Goal: Transaction & Acquisition: Book appointment/travel/reservation

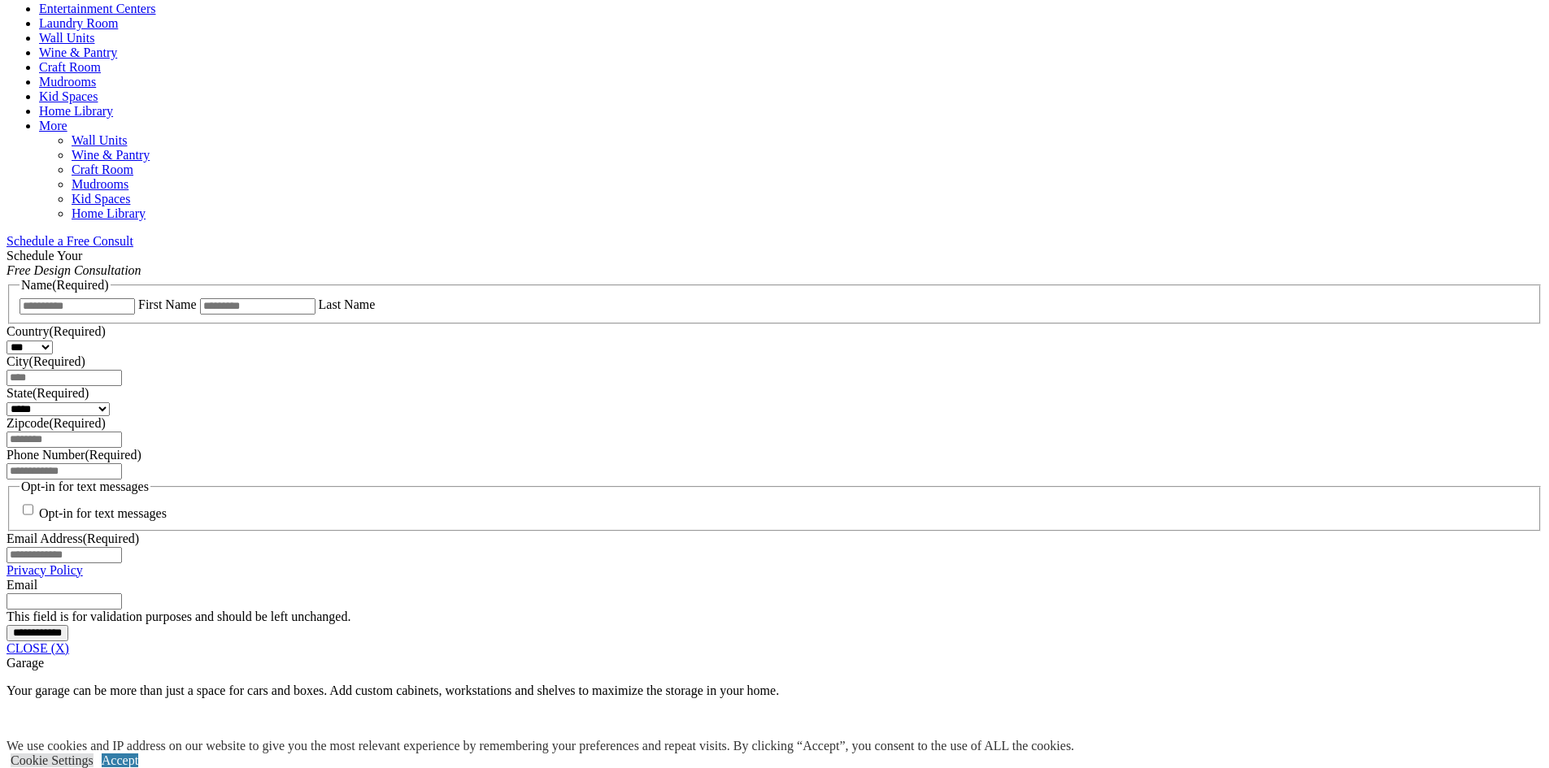
scroll to position [1139, 0]
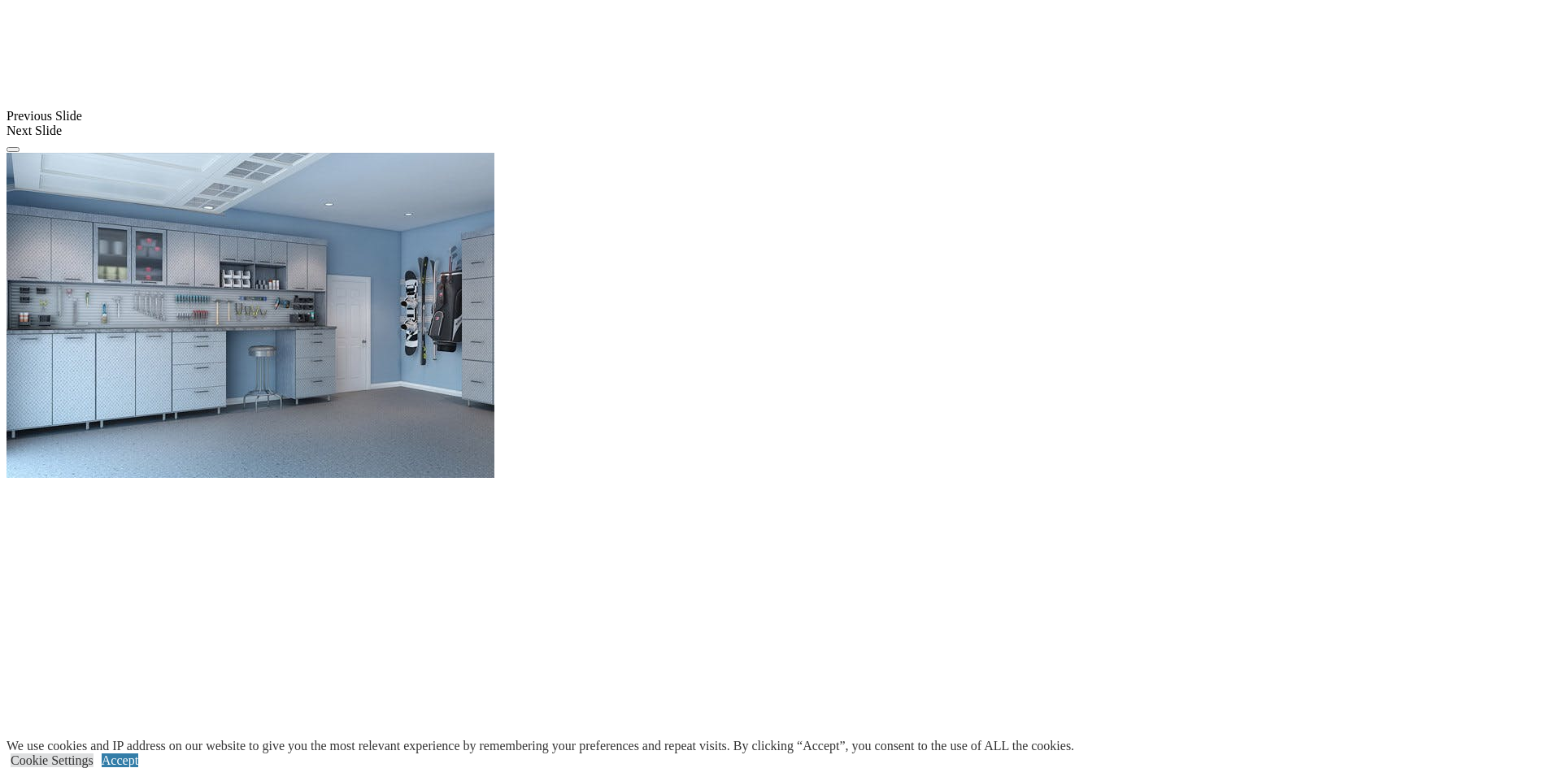
scroll to position [1708, 0]
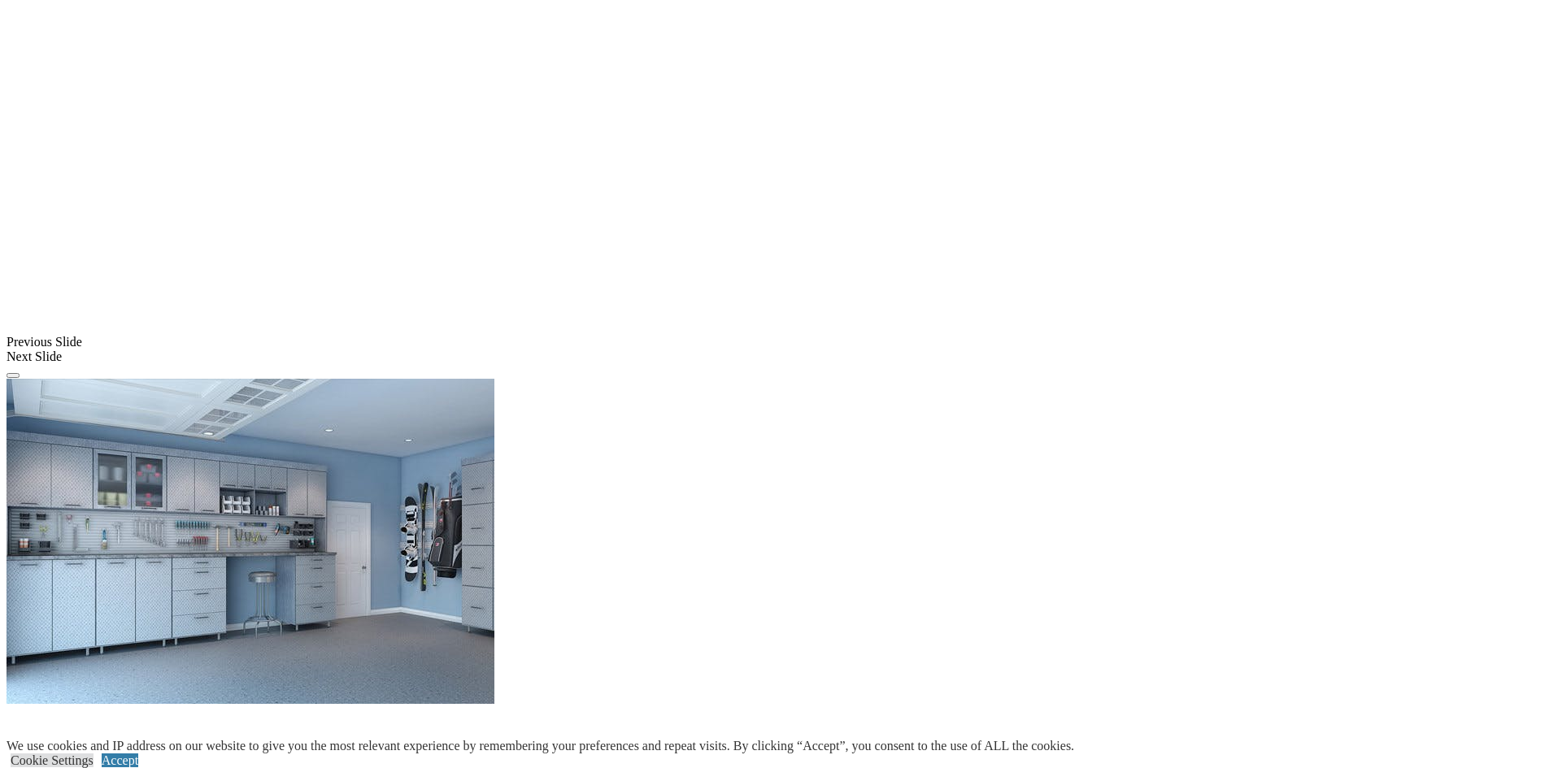
scroll to position [1139, 0]
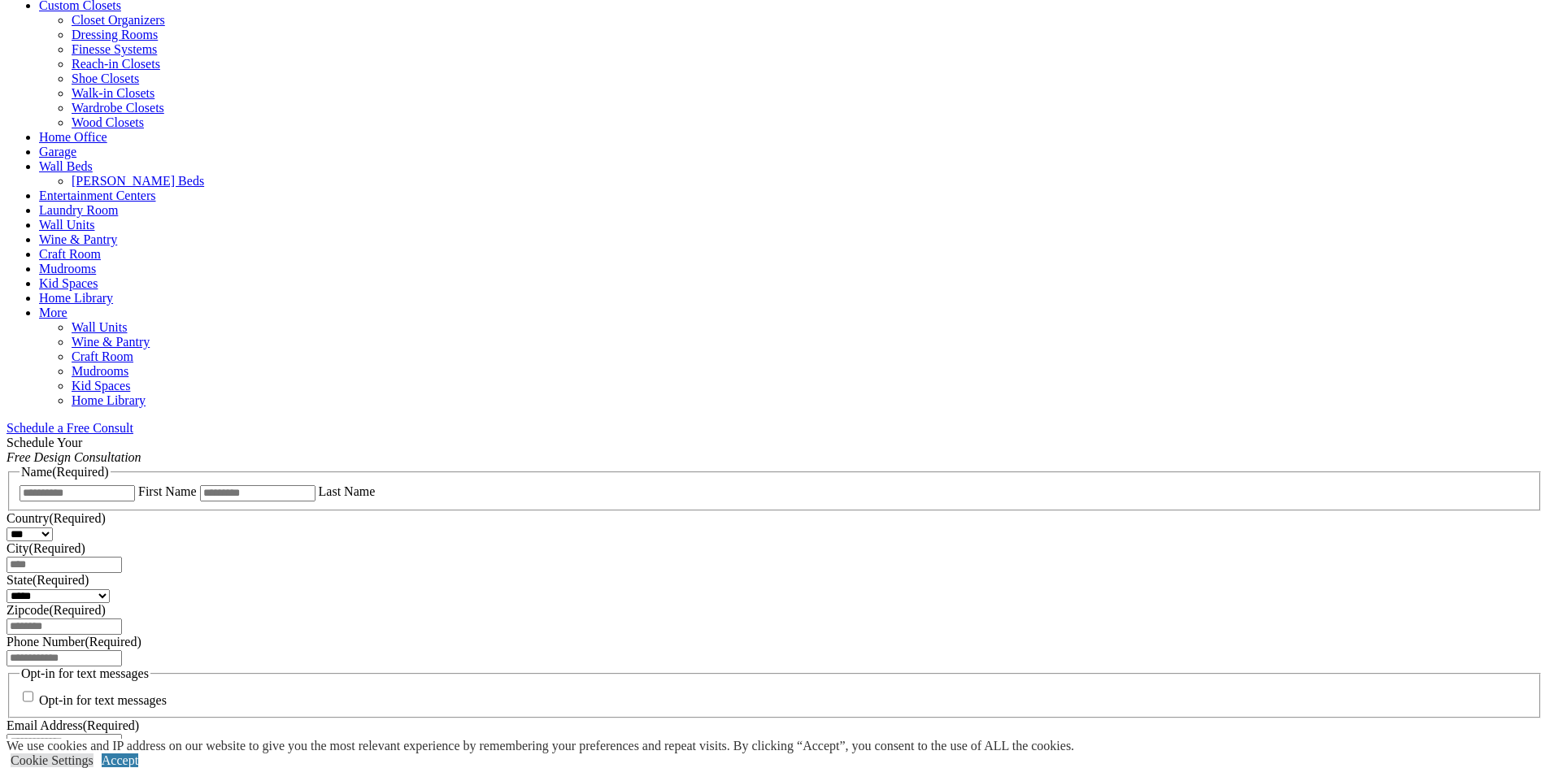
scroll to position [0, 0]
